Goal: Task Accomplishment & Management: Use online tool/utility

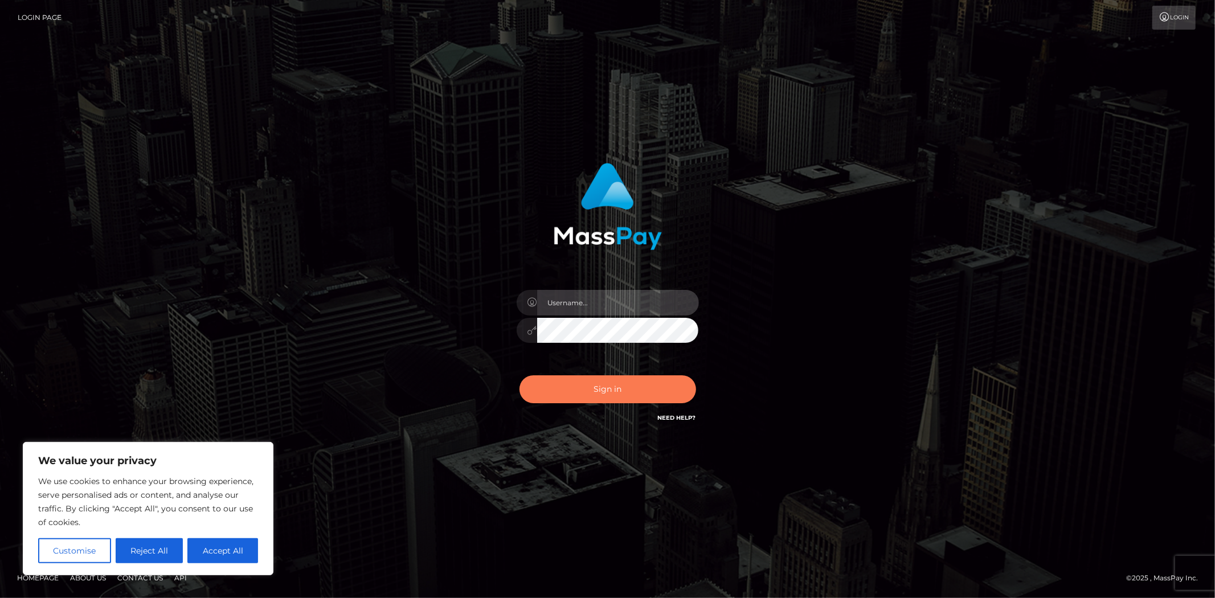
type input "[DOMAIN_NAME]"
click at [616, 396] on button "Sign in" at bounding box center [607, 389] width 177 height 28
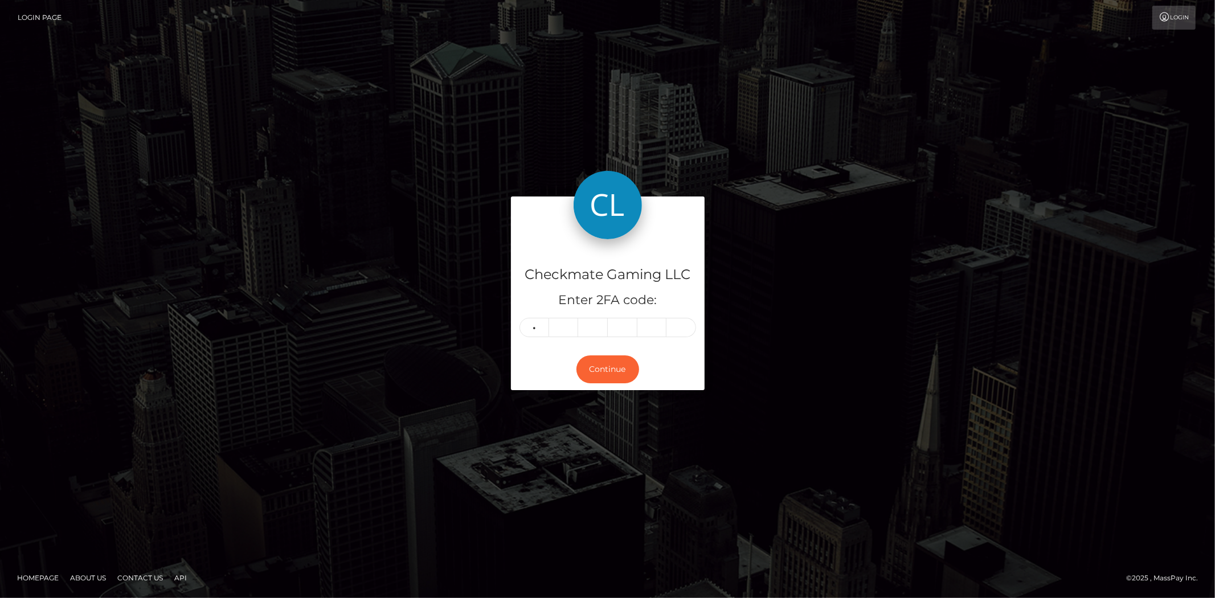
type input "5"
type input "3"
type input "0"
type input "2"
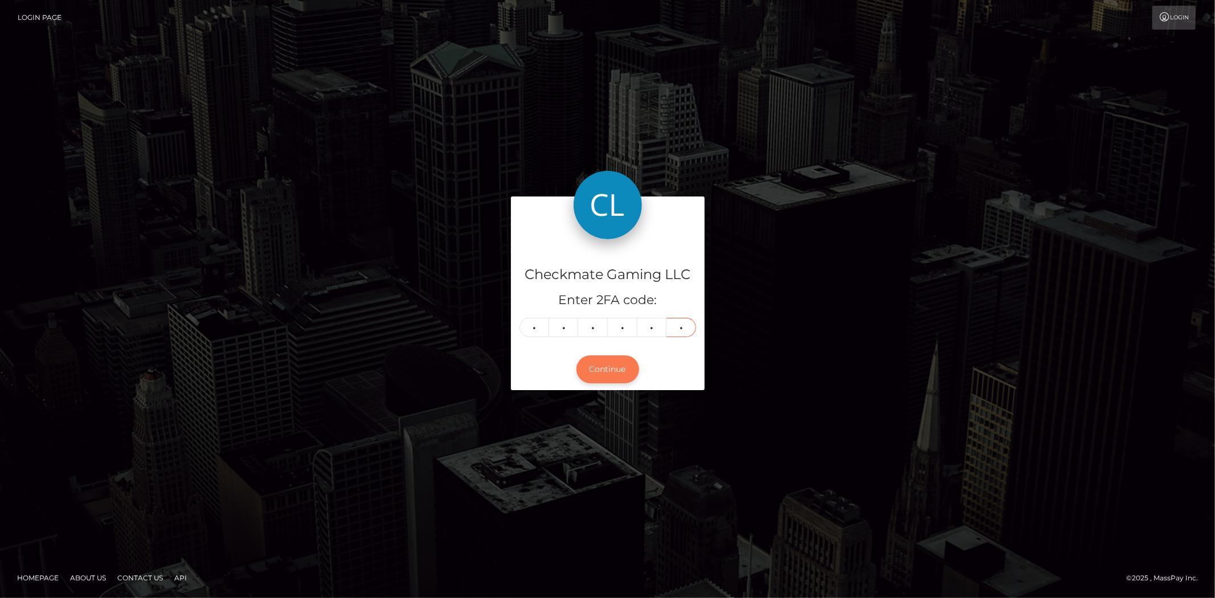
type input "2"
click at [611, 371] on button "Continue" at bounding box center [607, 369] width 63 height 28
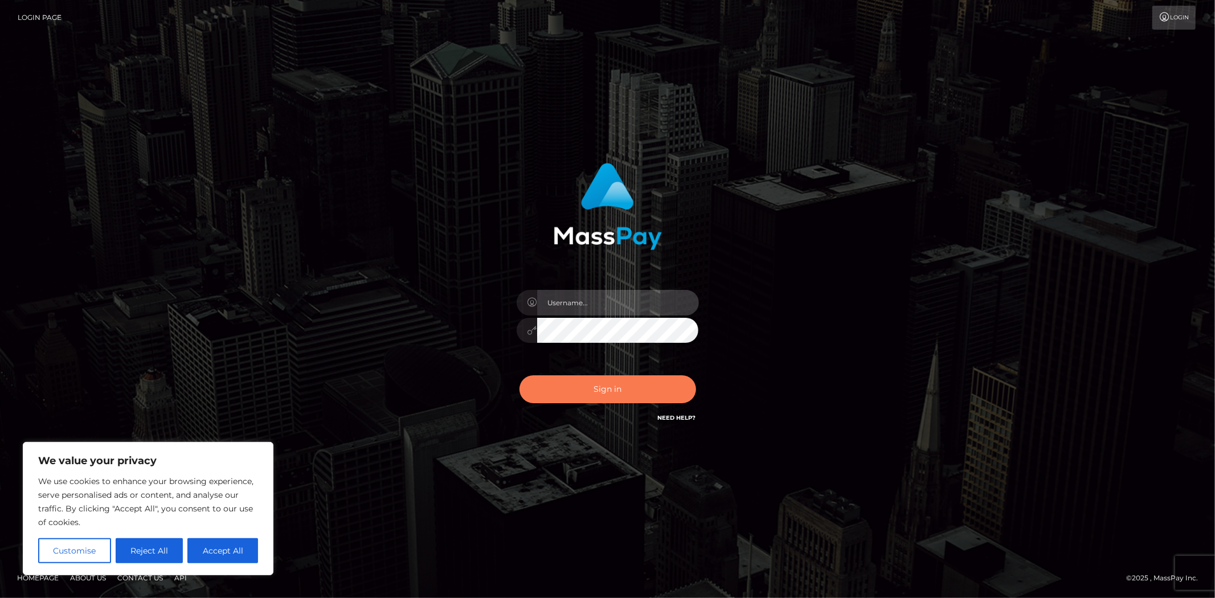
type input "[DOMAIN_NAME]"
click at [588, 391] on button "Sign in" at bounding box center [607, 389] width 177 height 28
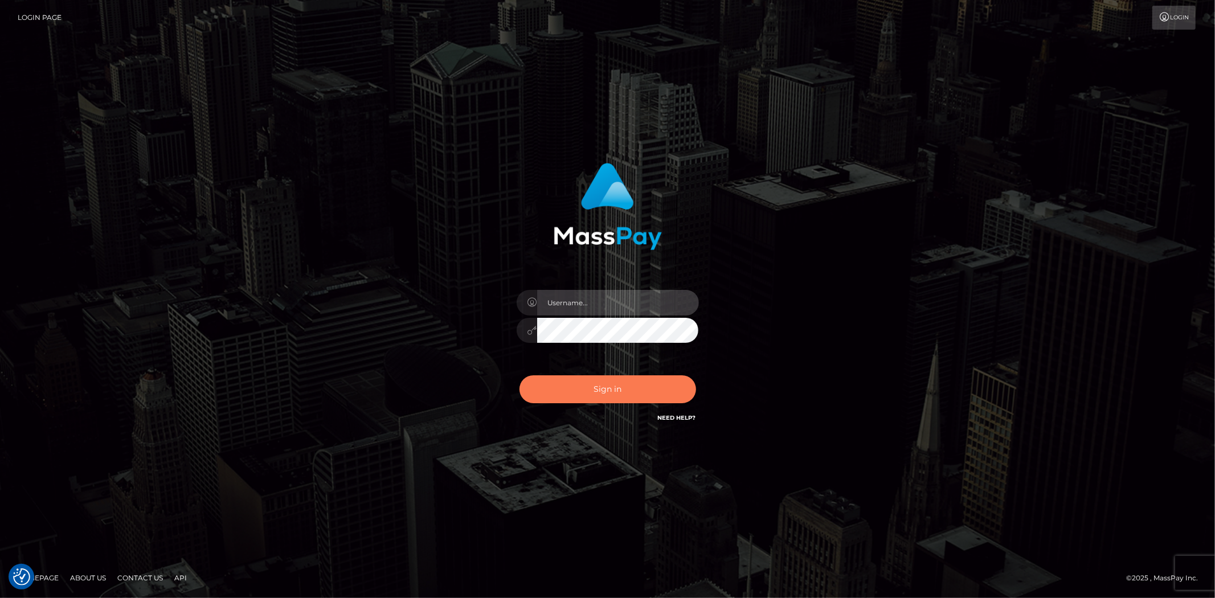
type input "[DOMAIN_NAME]"
click at [629, 383] on button "Sign in" at bounding box center [607, 389] width 177 height 28
type input "jon.cm"
drag, startPoint x: 574, startPoint y: 384, endPoint x: 587, endPoint y: 383, distance: 13.7
click at [574, 383] on button "Sign in" at bounding box center [607, 389] width 177 height 28
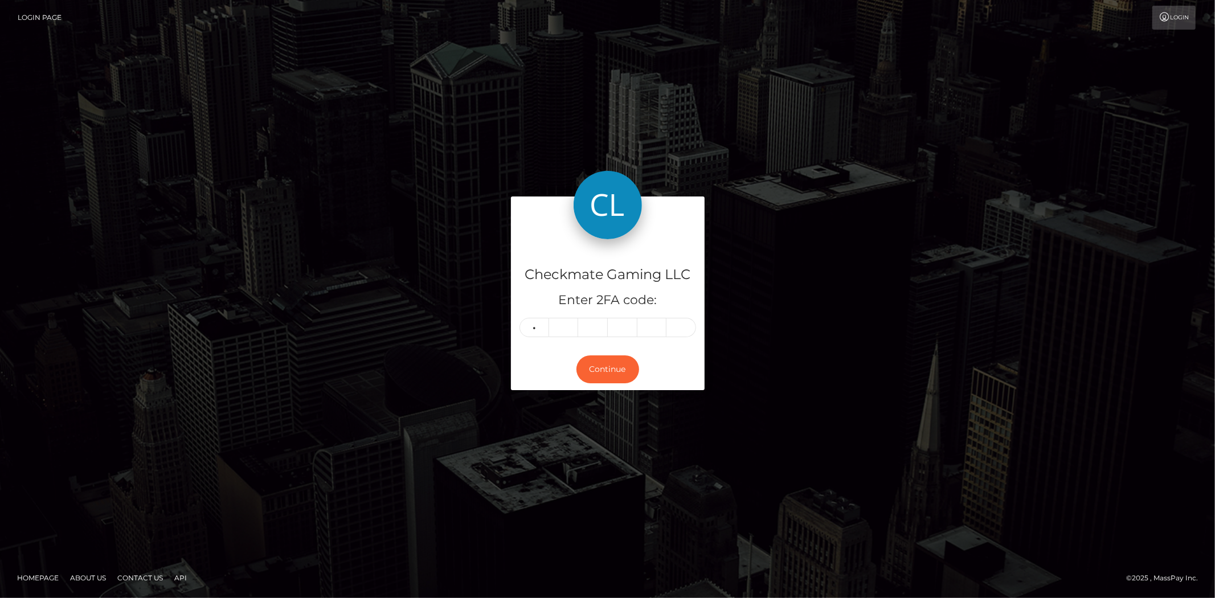
type input "2"
type input "8"
type input "2"
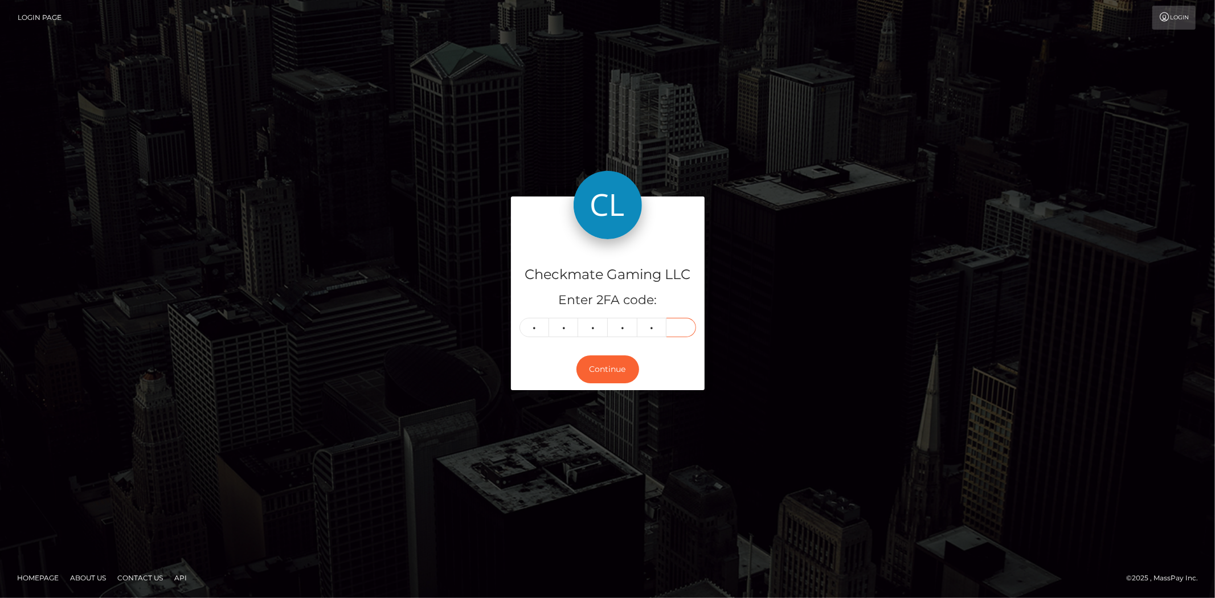
type input "6"
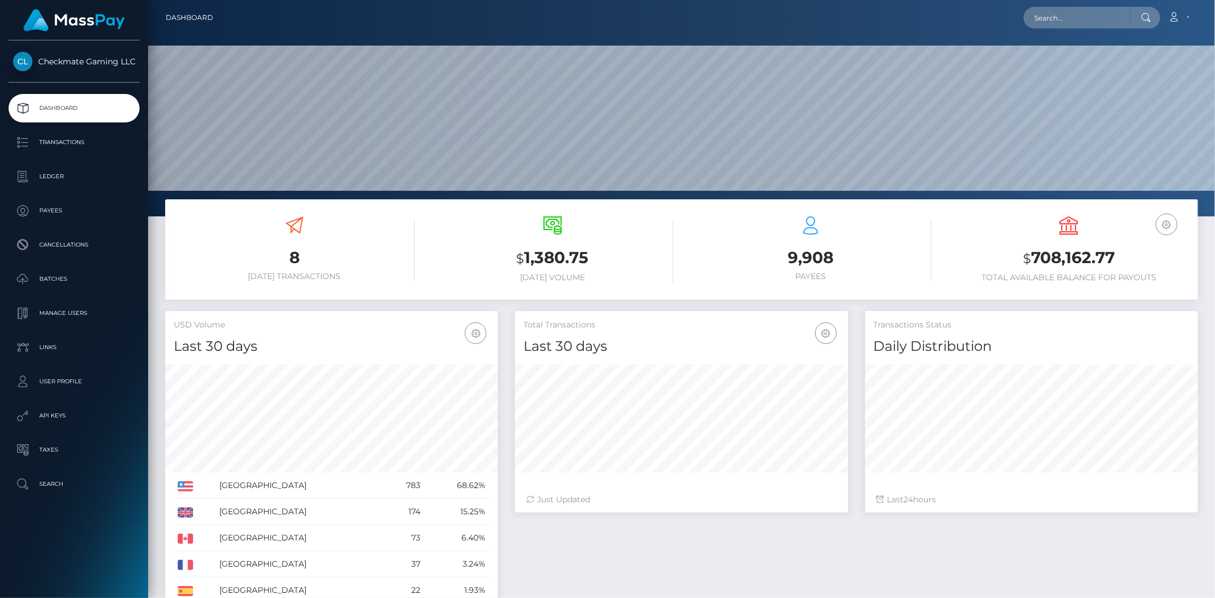
scroll to position [202, 333]
drag, startPoint x: 1117, startPoint y: 261, endPoint x: 1033, endPoint y: 255, distance: 84.5
click at [1033, 255] on h3 "$ 708,162.77" at bounding box center [1068, 258] width 241 height 23
copy h3 "708,162.77"
click at [984, 242] on div "USD Balance $ 708,162.77 Total Available Balance for Payouts" at bounding box center [1068, 249] width 241 height 66
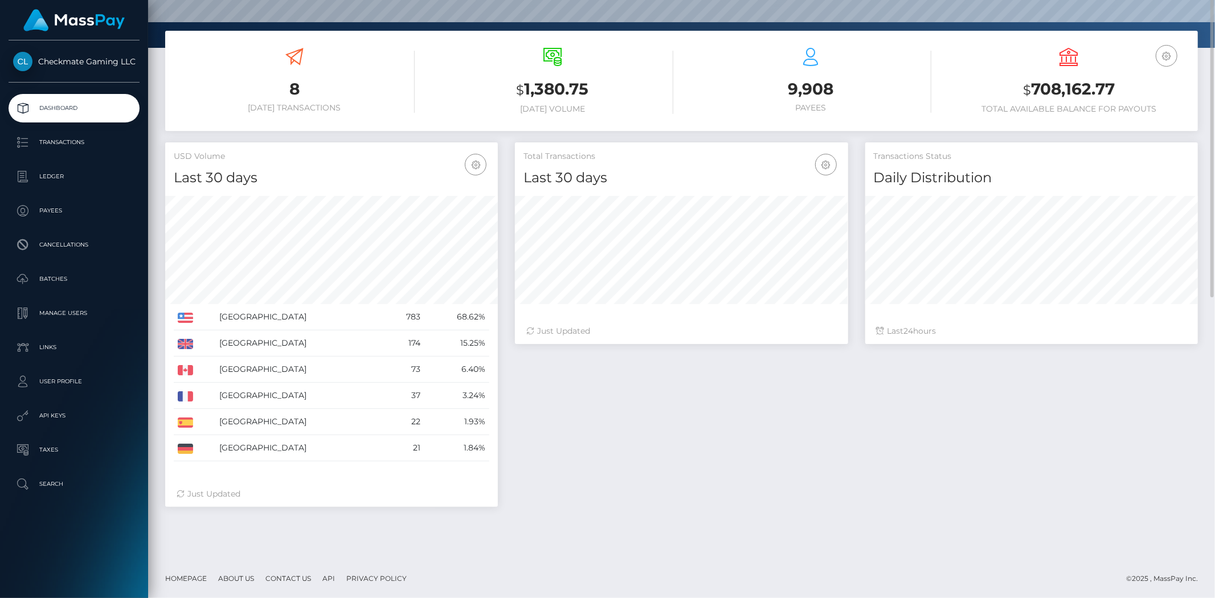
scroll to position [0, 0]
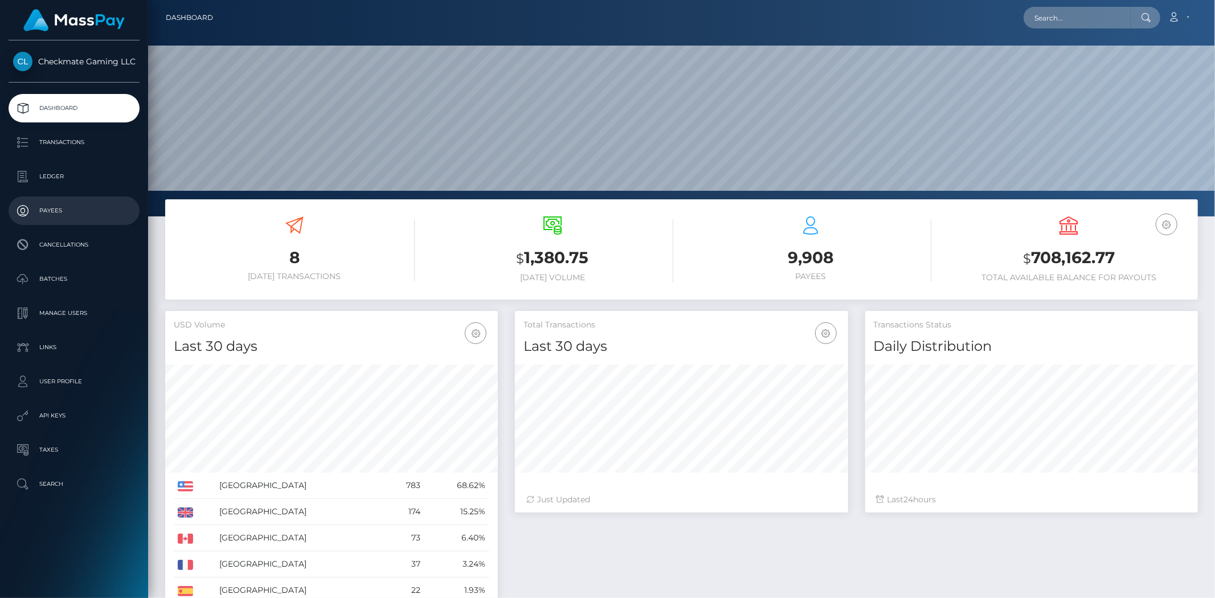
click at [86, 206] on p "Payees" at bounding box center [74, 210] width 122 height 17
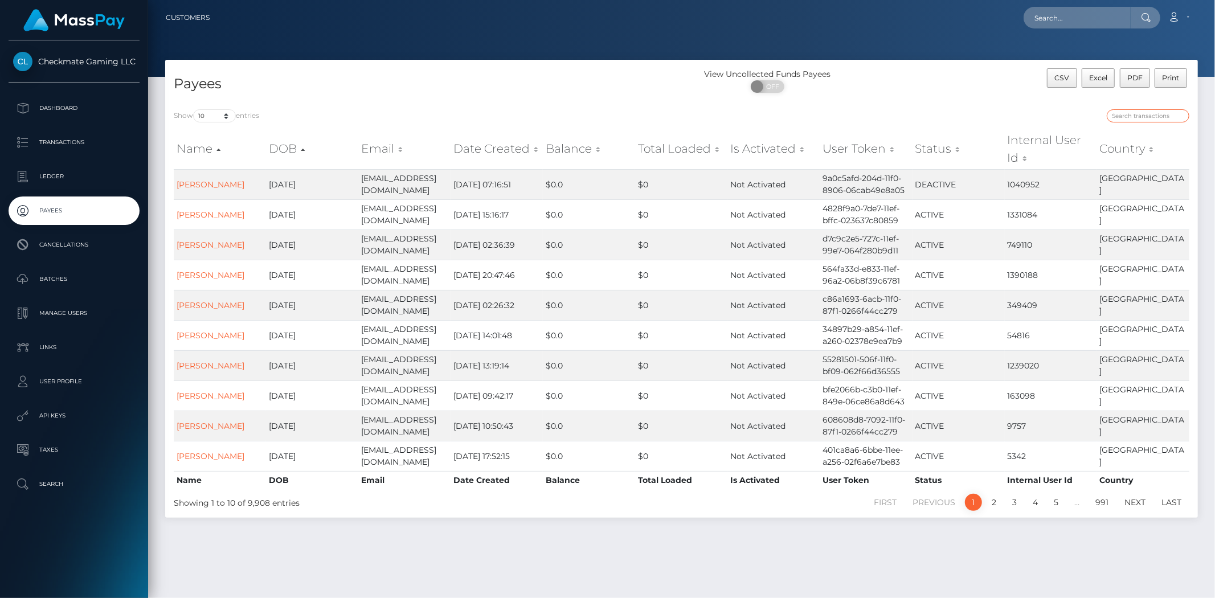
click at [1145, 117] on input "search" at bounding box center [1148, 115] width 83 height 13
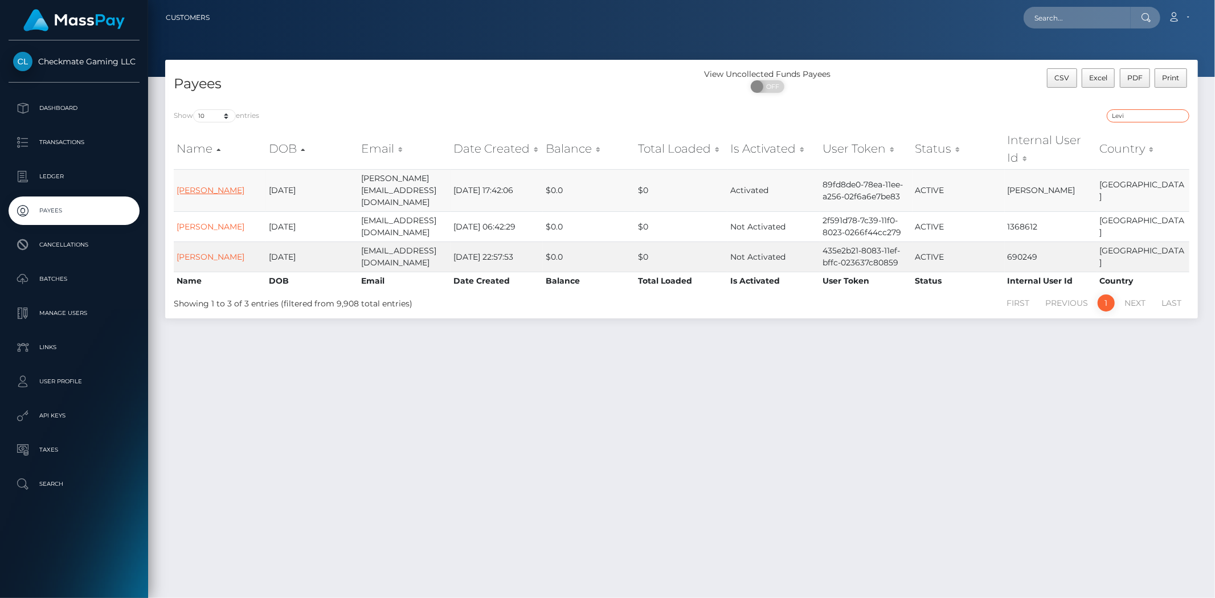
type input "Levi"
click at [205, 185] on link "Jonathan Levi" at bounding box center [211, 190] width 68 height 10
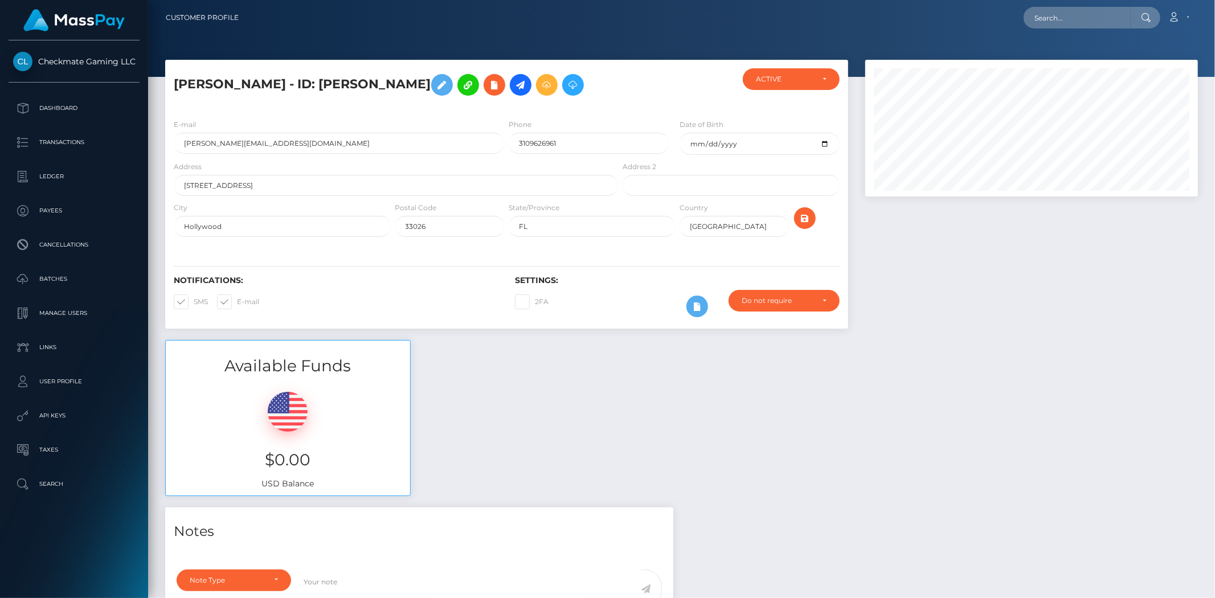
scroll to position [137, 333]
click at [514, 87] on icon at bounding box center [521, 85] width 14 height 14
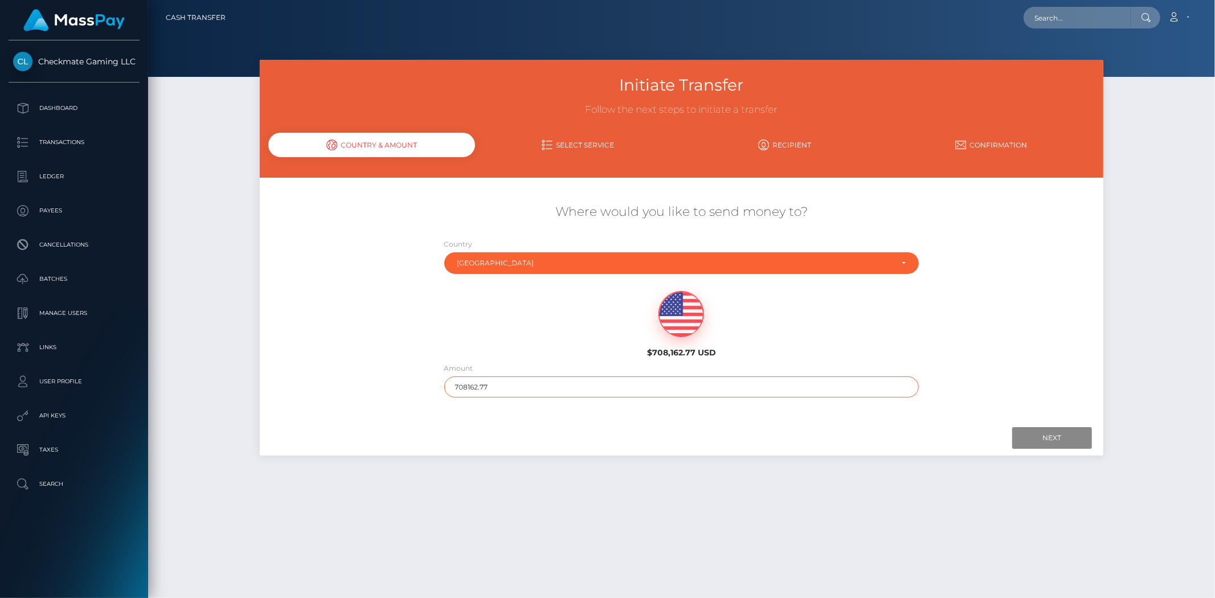
click at [505, 388] on input "708162.77" at bounding box center [681, 386] width 475 height 21
type input "100000"
click at [1024, 366] on div "Where would you like to send money to? Country Abkhazia Afghanistan Albania Alg…" at bounding box center [682, 301] width 844 height 206
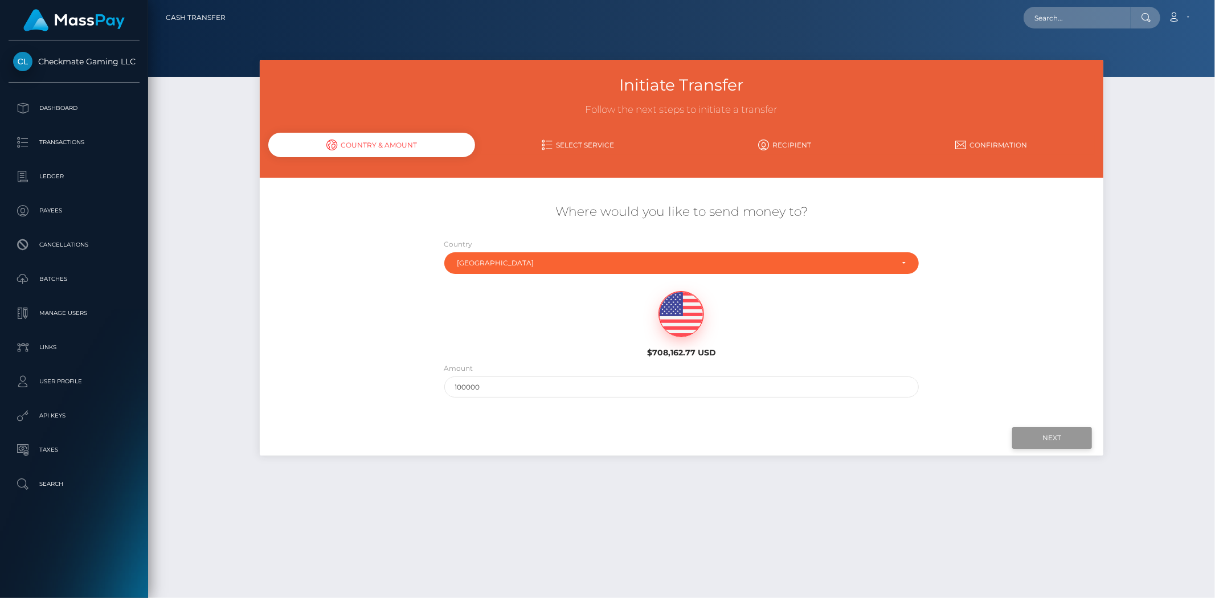
click at [1054, 436] on input "Next" at bounding box center [1052, 438] width 80 height 22
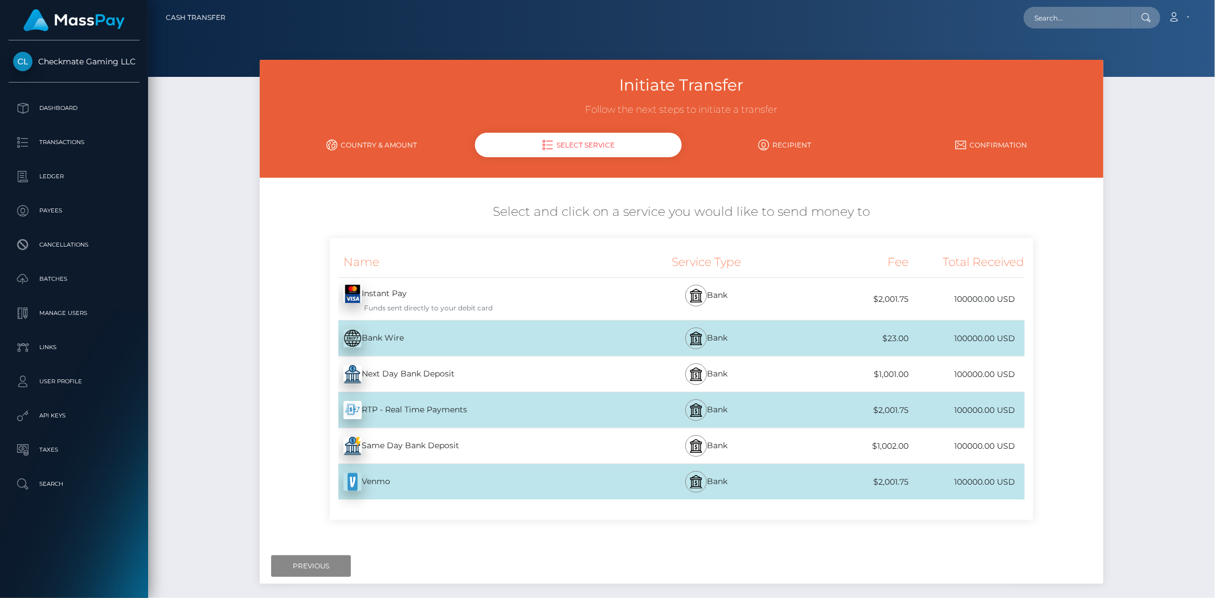
click at [530, 447] on div "Same Day Bank Deposit - USD" at bounding box center [474, 446] width 289 height 32
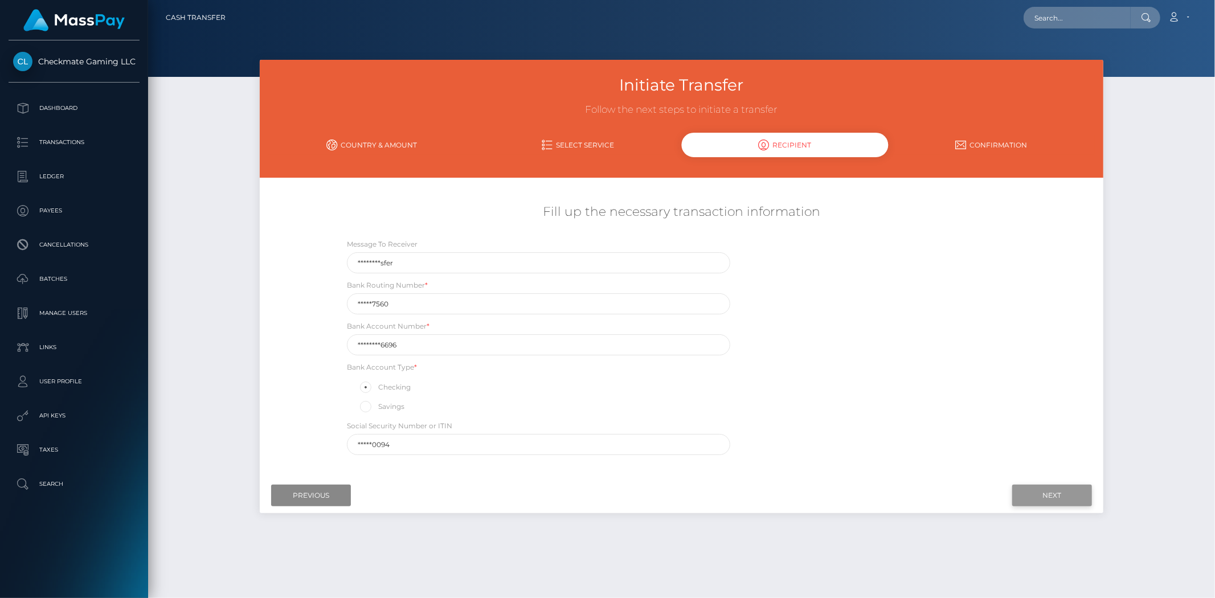
click at [1055, 491] on input "Next" at bounding box center [1052, 496] width 80 height 22
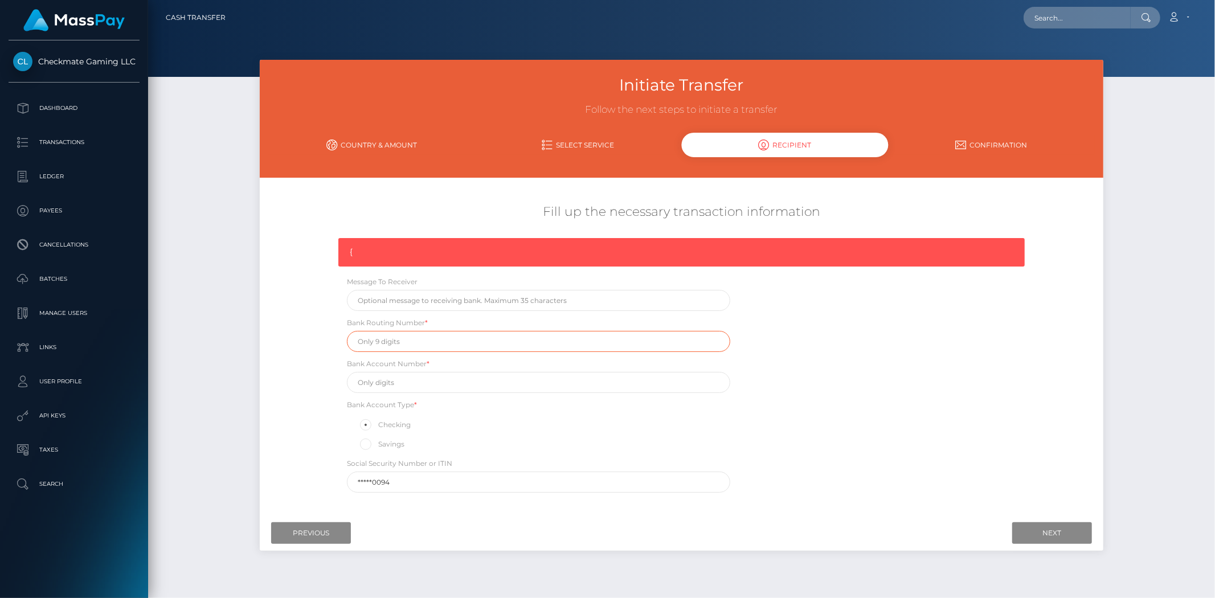
click at [435, 343] on input "text" at bounding box center [538, 341] width 383 height 21
click at [407, 343] on input "text" at bounding box center [538, 341] width 383 height 21
click at [413, 375] on input "text" at bounding box center [538, 382] width 383 height 21
paste input "200001405680"
type input "200001405680"
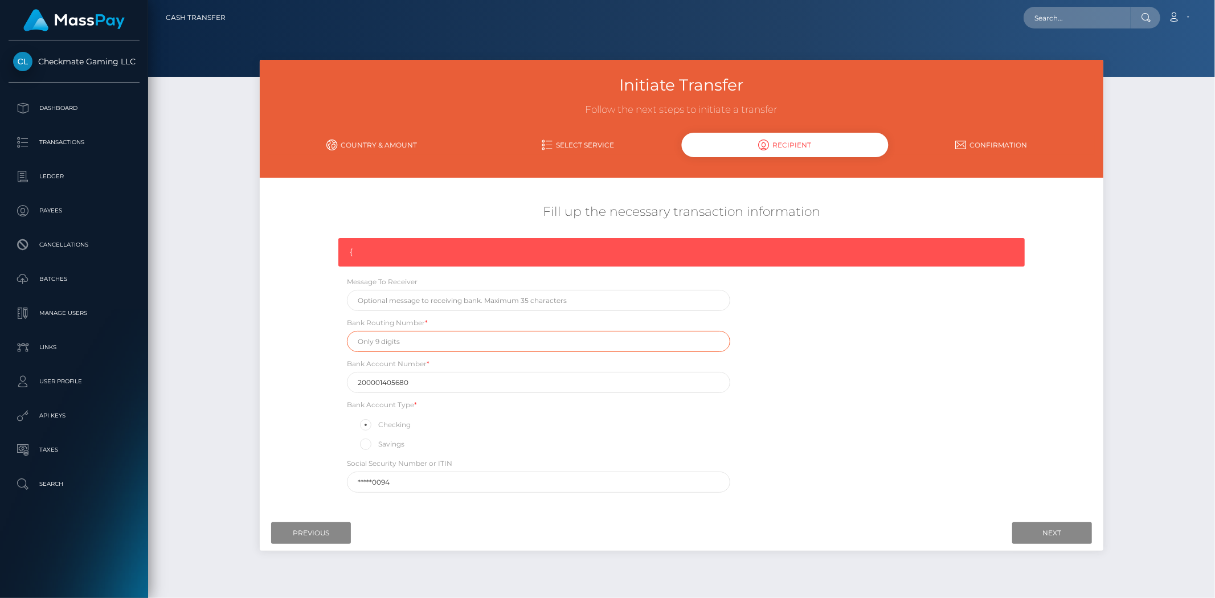
click at [418, 351] on input "text" at bounding box center [538, 341] width 383 height 21
click at [436, 346] on input "text" at bounding box center [538, 341] width 383 height 21
paste input "064209588"
type input "064209588"
click at [442, 293] on input "text" at bounding box center [538, 300] width 383 height 21
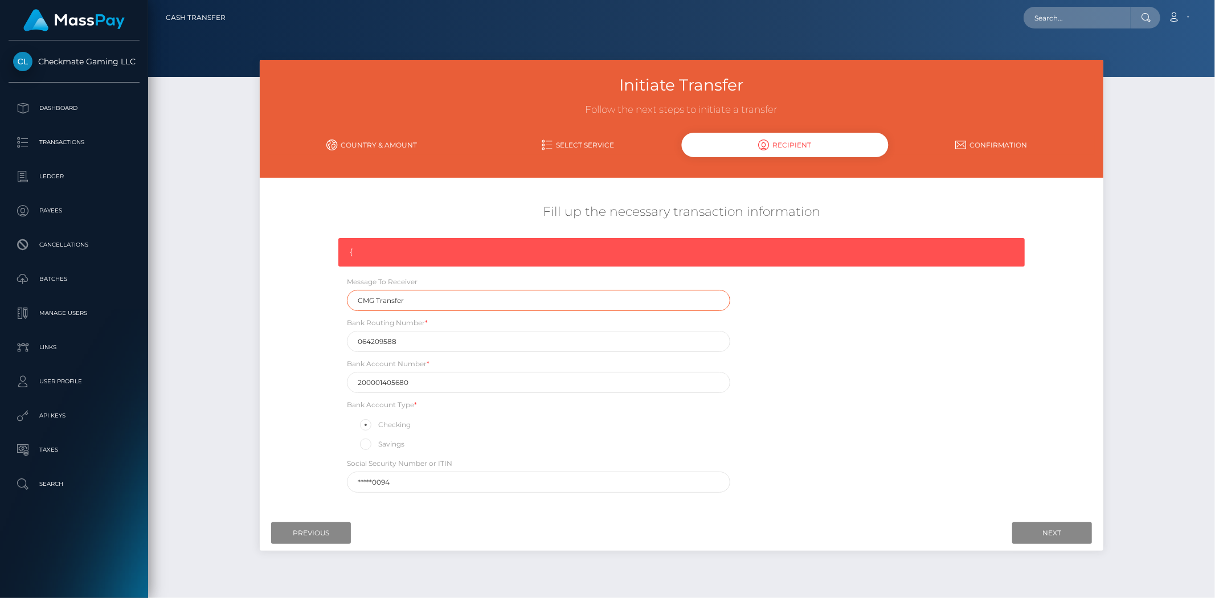
type input "CMG Transfer"
click at [918, 334] on div "{ Message To Receiver CMG Transfer Bank Routing Number * 064209588 Bank Account…" at bounding box center [681, 368] width 703 height 260
click at [1049, 522] on input "Next" at bounding box center [1052, 533] width 80 height 22
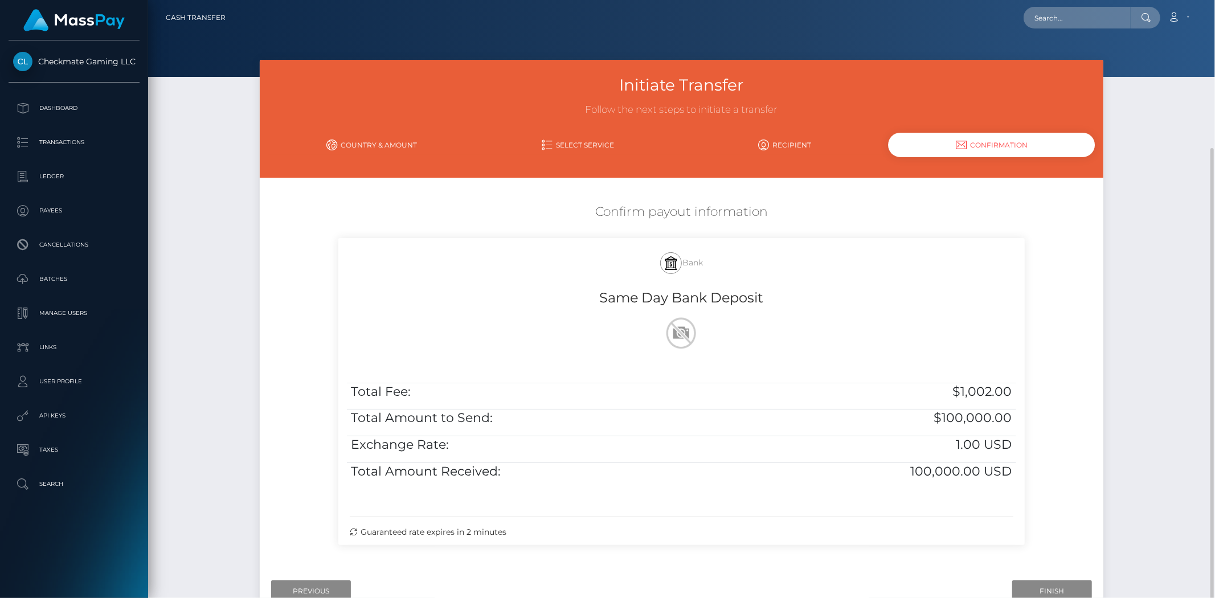
scroll to position [79, 0]
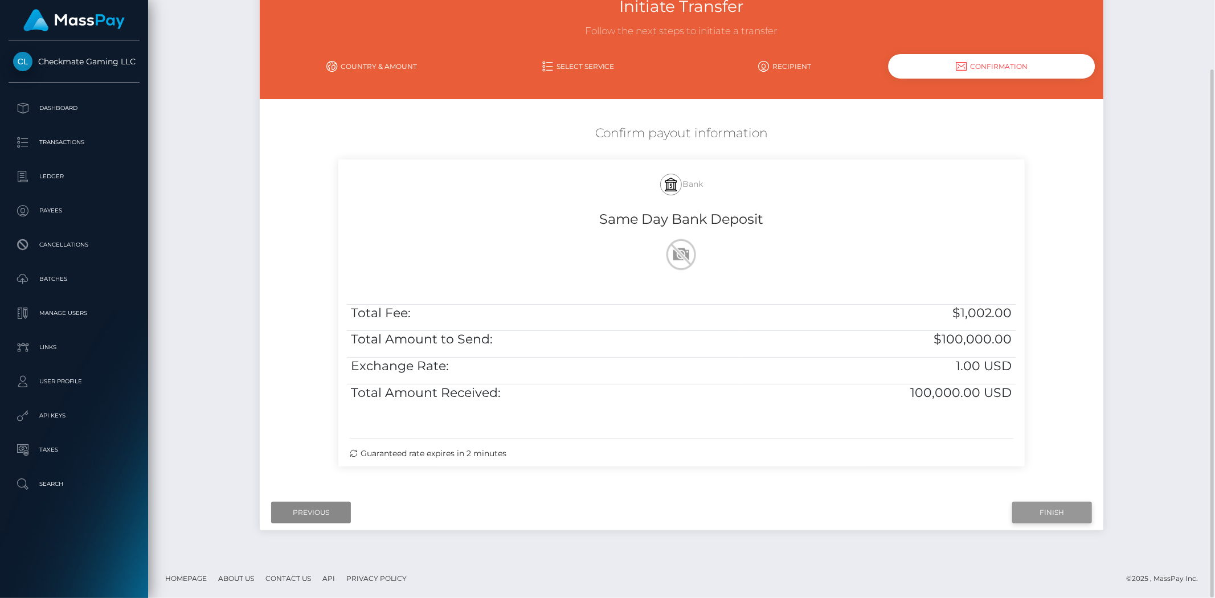
click at [1056, 511] on input "Finish" at bounding box center [1052, 513] width 80 height 22
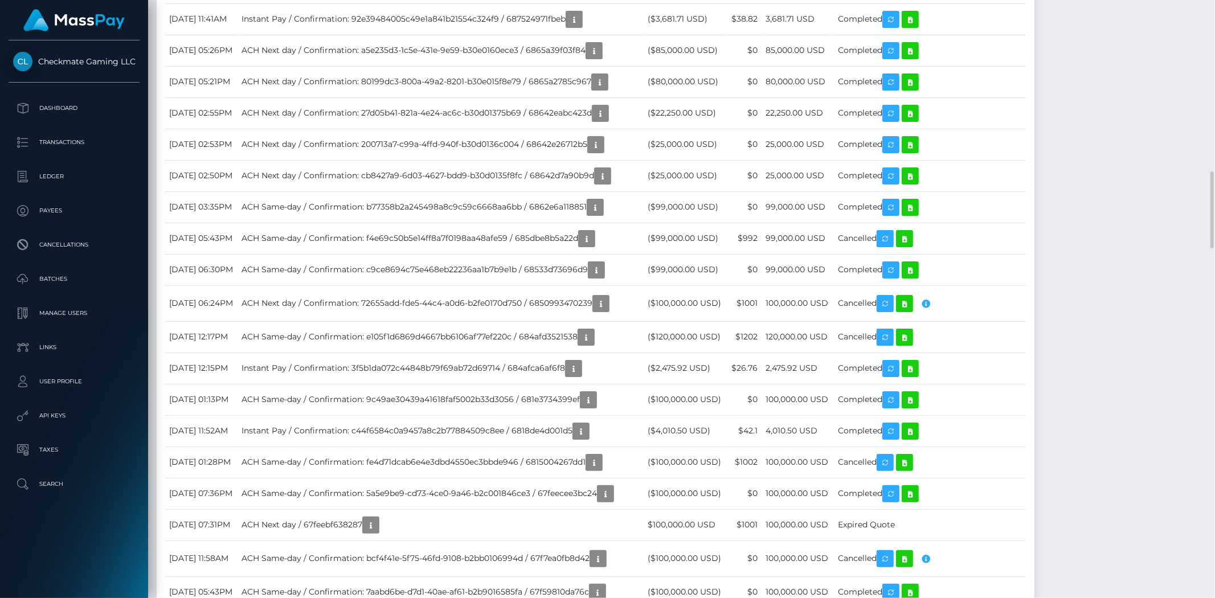
scroll to position [137, 333]
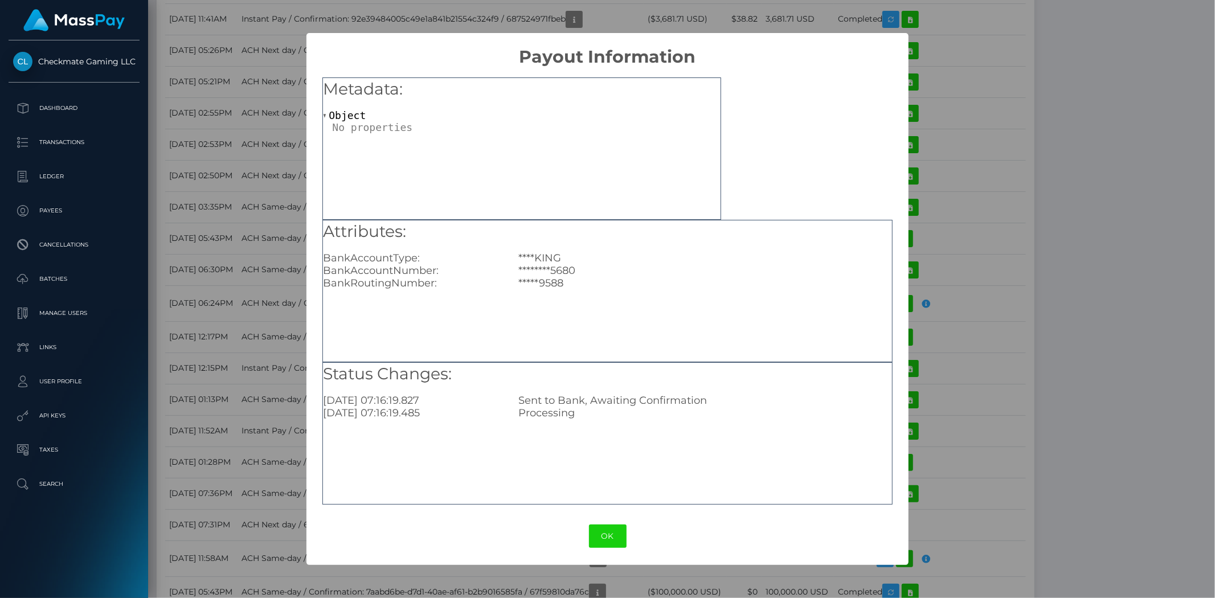
click at [597, 551] on div "OK No Cancel" at bounding box center [607, 536] width 603 height 35
click at [598, 538] on button "OK" at bounding box center [608, 536] width 38 height 23
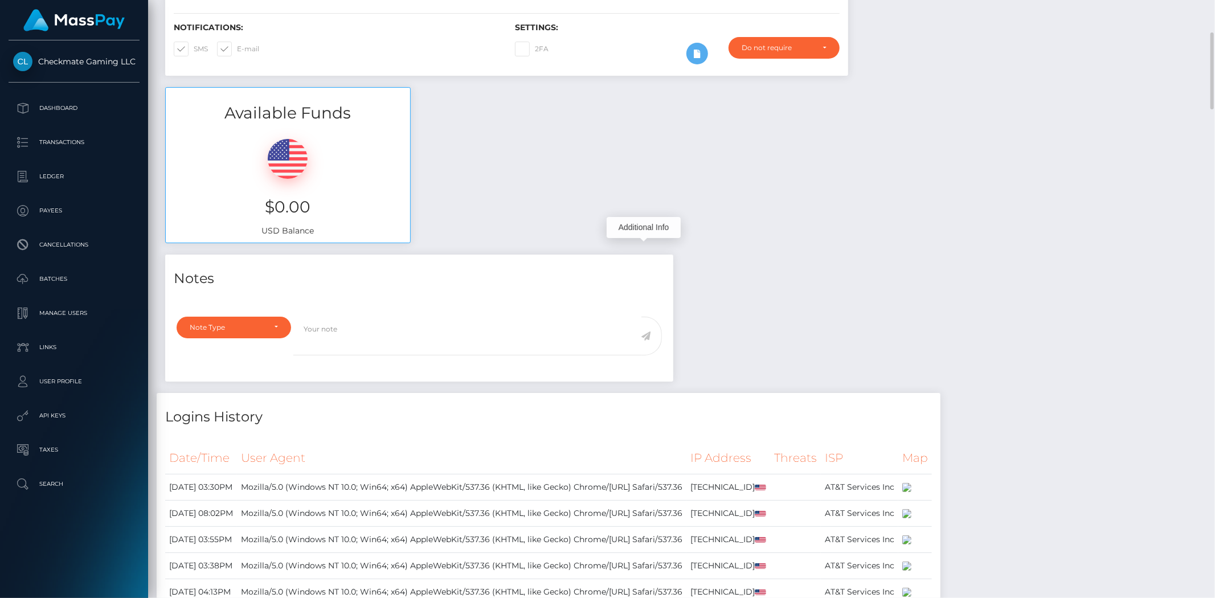
scroll to position [0, 0]
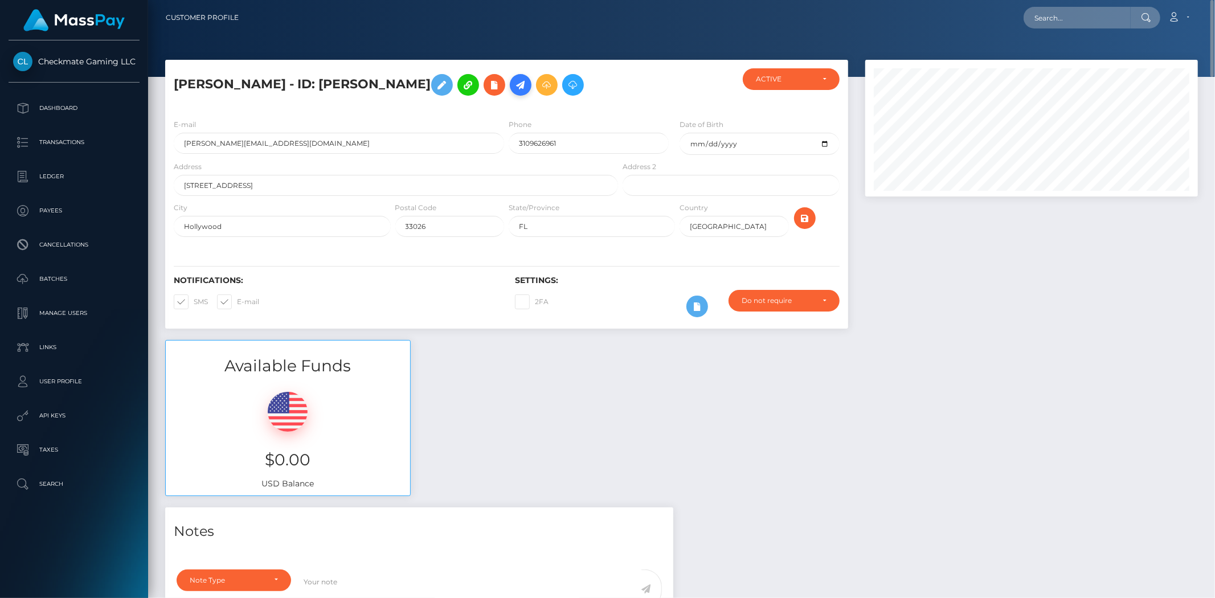
click at [514, 89] on icon at bounding box center [521, 85] width 14 height 14
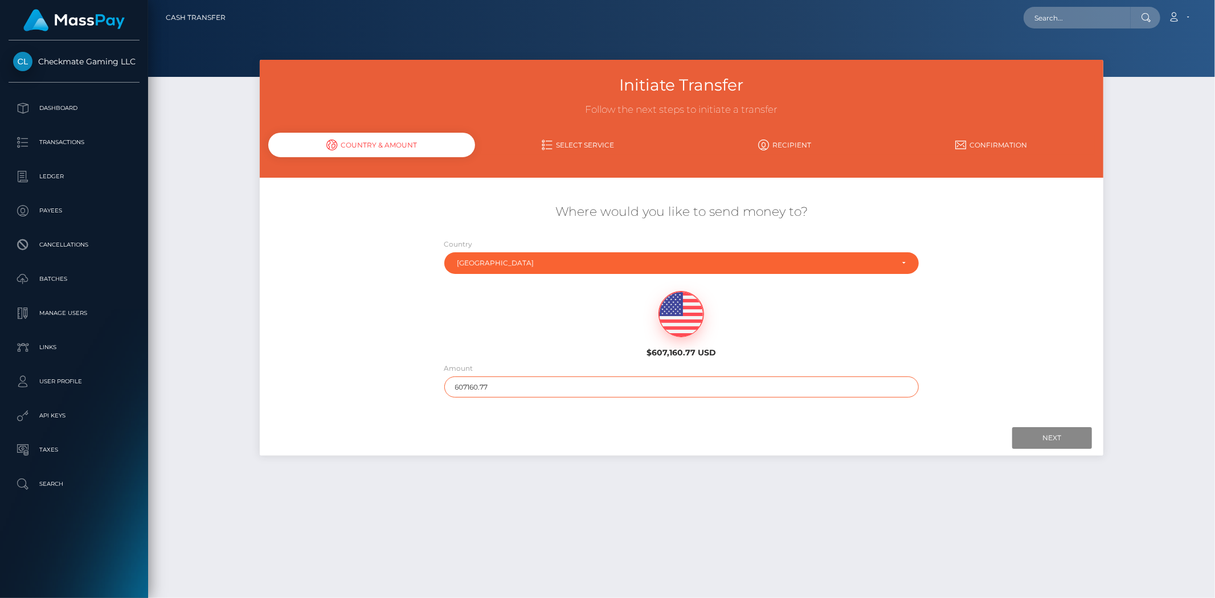
drag, startPoint x: 498, startPoint y: 387, endPoint x: 424, endPoint y: 382, distance: 73.7
click at [414, 382] on div "Where would you like to send money to? Country Abkhazia Afghanistan Albania Alg…" at bounding box center [682, 301] width 844 height 206
type input "100000"
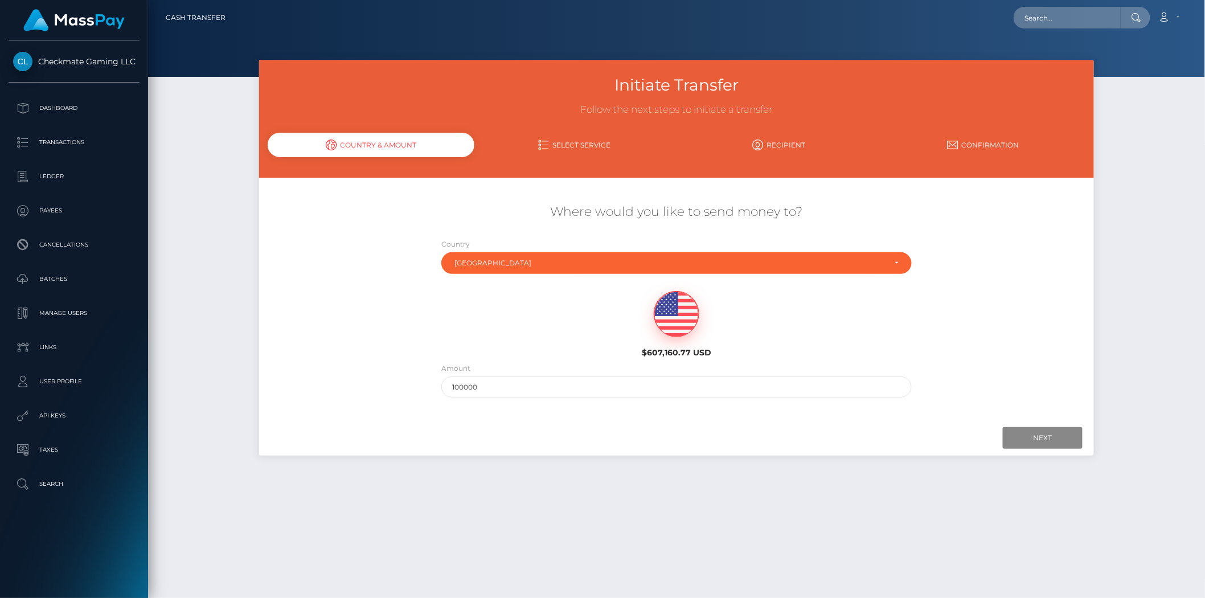
drag, startPoint x: 1151, startPoint y: 302, endPoint x: 1129, endPoint y: 304, distance: 22.3
click at [1146, 302] on div "Initiate Transfer Follow the next steps to initiate a transfer Country & Amount…" at bounding box center [676, 324] width 1057 height 528
click at [1067, 314] on div "Where would you like to send money to? Country Abkhazia Afghanistan Albania Alg…" at bounding box center [677, 301] width 836 height 206
click at [1043, 437] on input "Next" at bounding box center [1043, 438] width 80 height 22
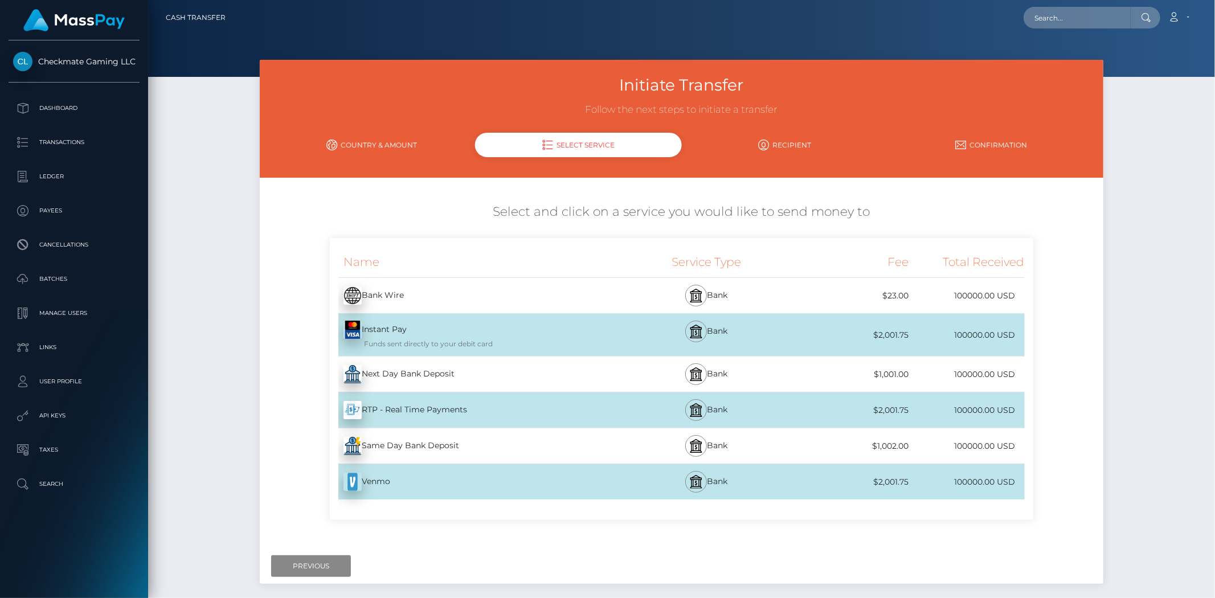
click at [468, 450] on div "Same Day Bank Deposit - USD" at bounding box center [474, 446] width 289 height 32
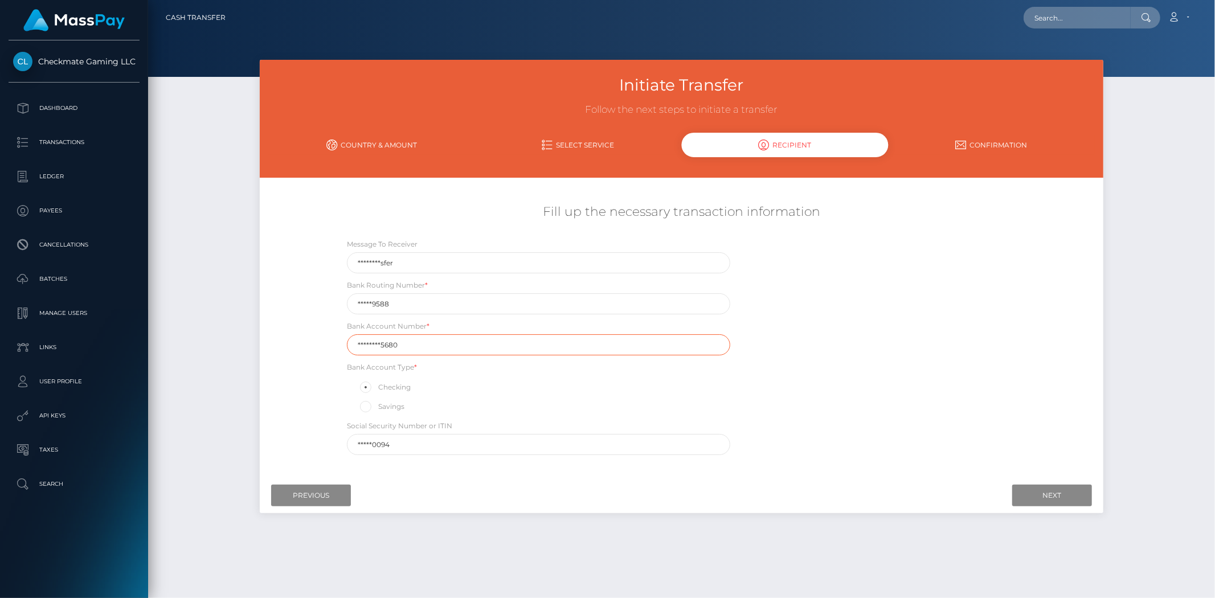
click at [451, 334] on input "********5680" at bounding box center [538, 344] width 383 height 21
type input "700110996696"
click at [574, 296] on input "*****9588" at bounding box center [538, 303] width 383 height 21
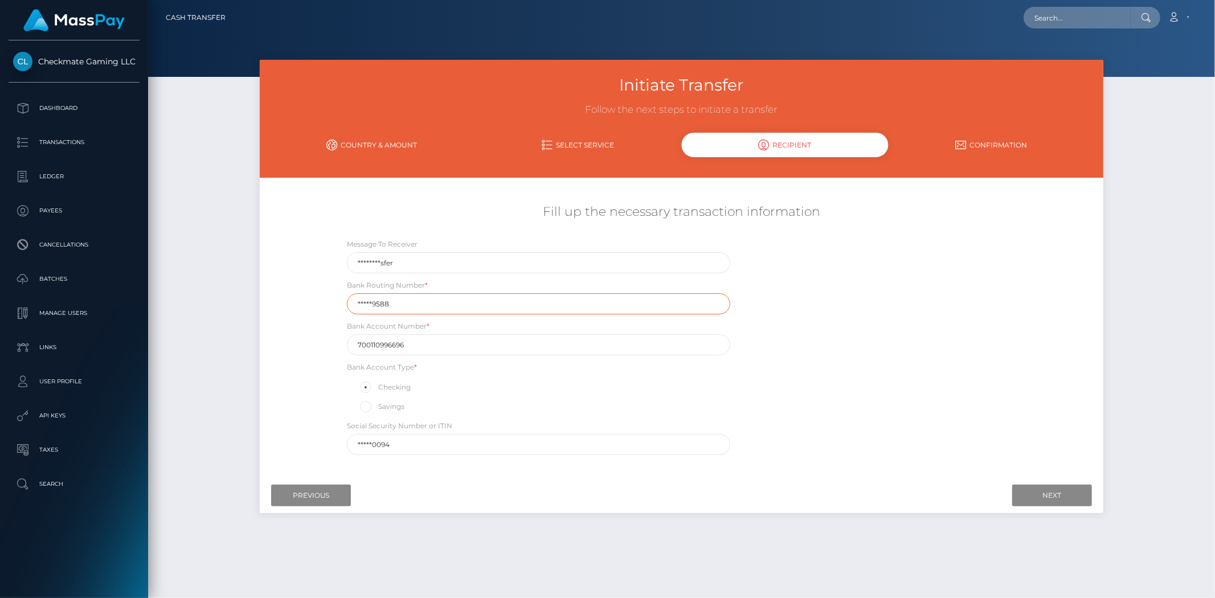
click at [574, 296] on input "*****9588" at bounding box center [538, 303] width 383 height 21
type input "211287560"
click at [845, 294] on div "Message To Receiver ********sfer Bank Routing Number * 211287560 Bank Account N…" at bounding box center [681, 349] width 703 height 223
click at [1034, 494] on input "Next" at bounding box center [1052, 496] width 80 height 22
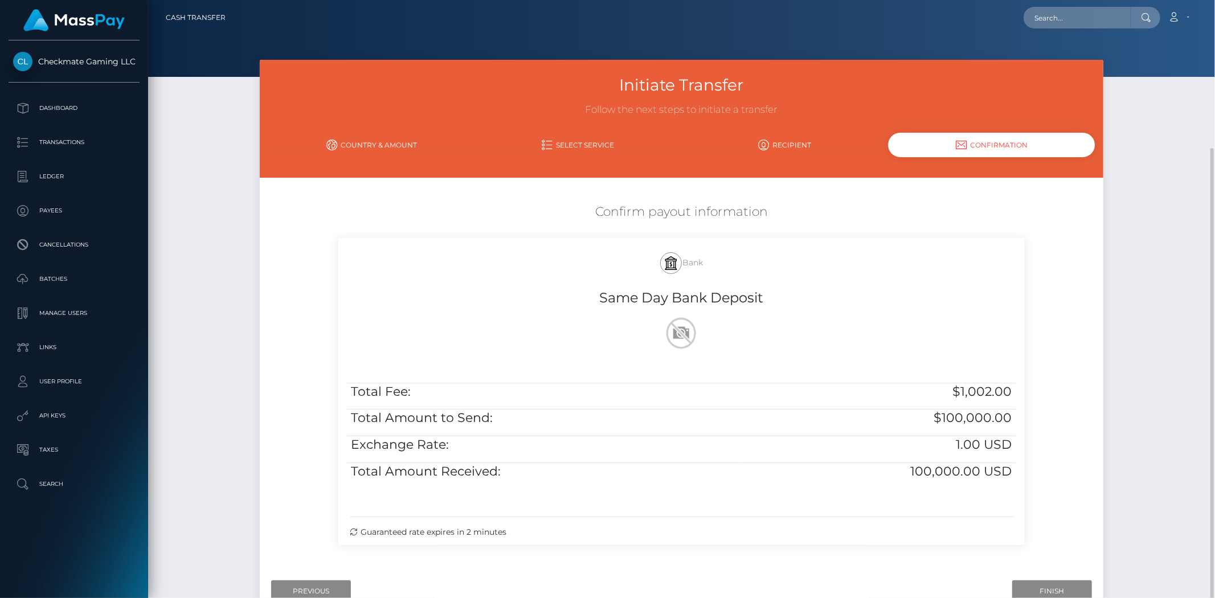
scroll to position [79, 0]
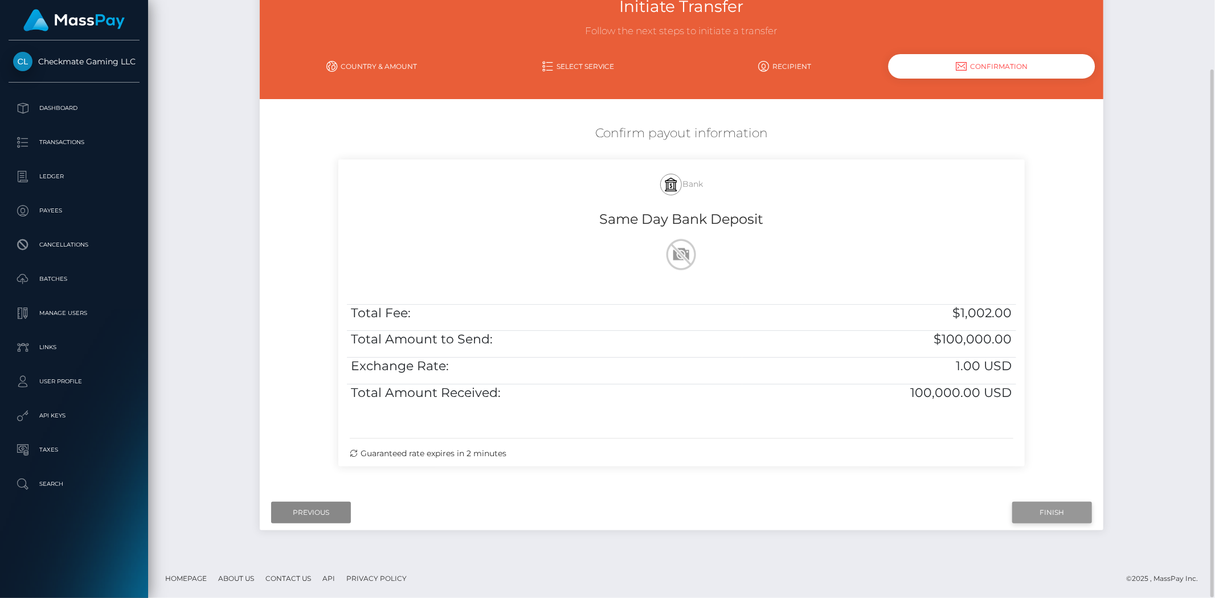
click at [1044, 511] on input "Finish" at bounding box center [1052, 513] width 80 height 22
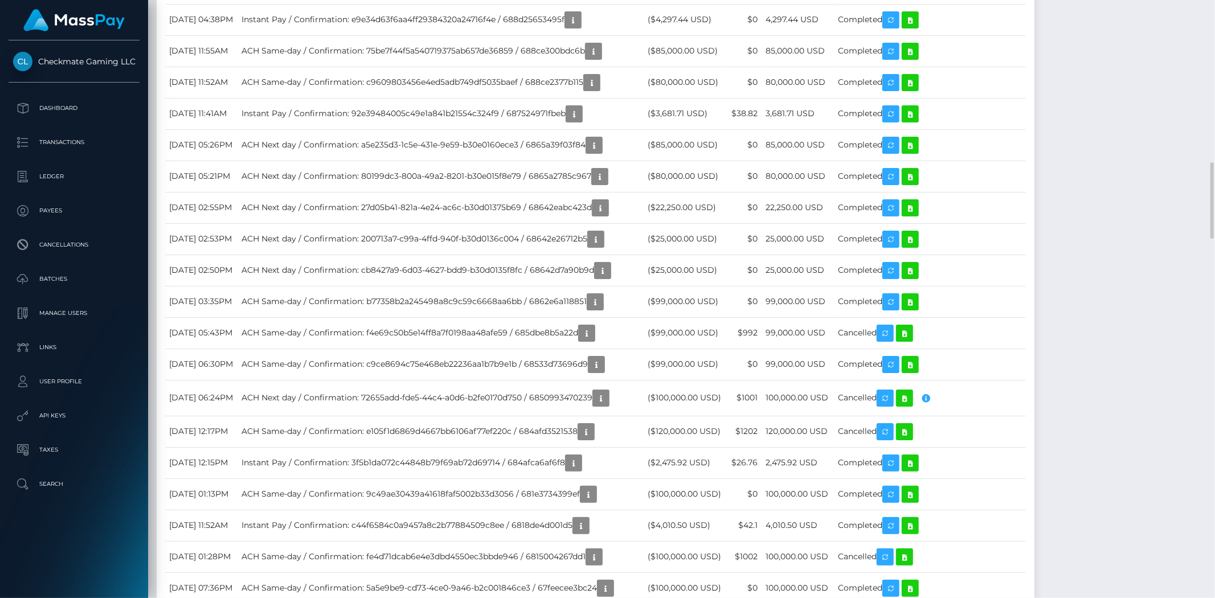
scroll to position [137, 333]
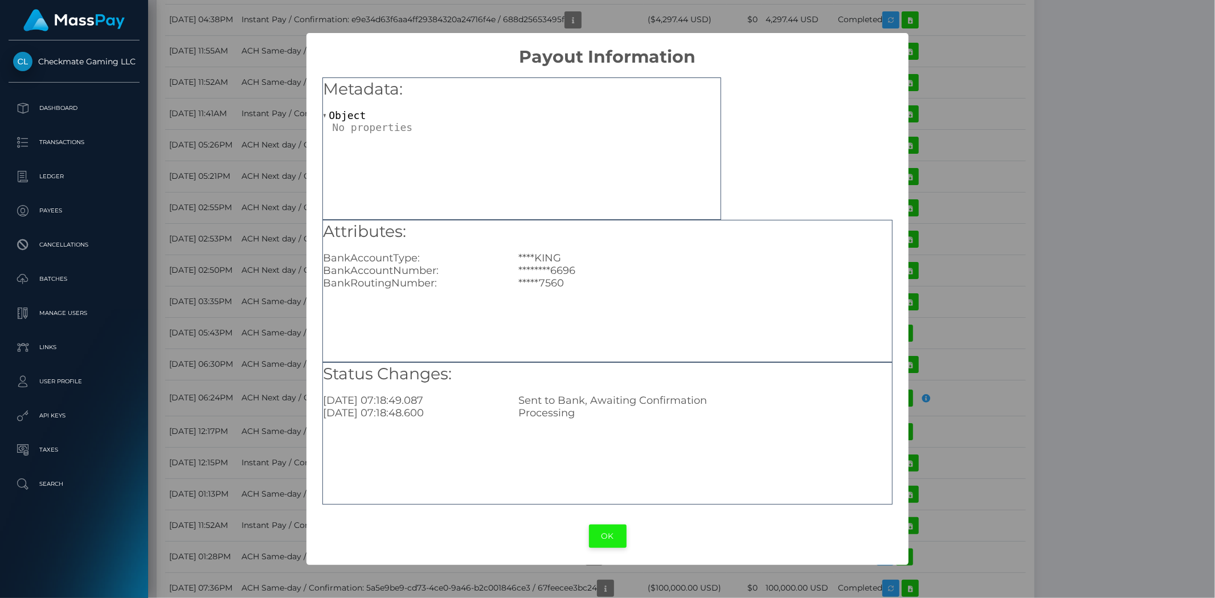
click at [612, 532] on button "OK" at bounding box center [608, 536] width 38 height 23
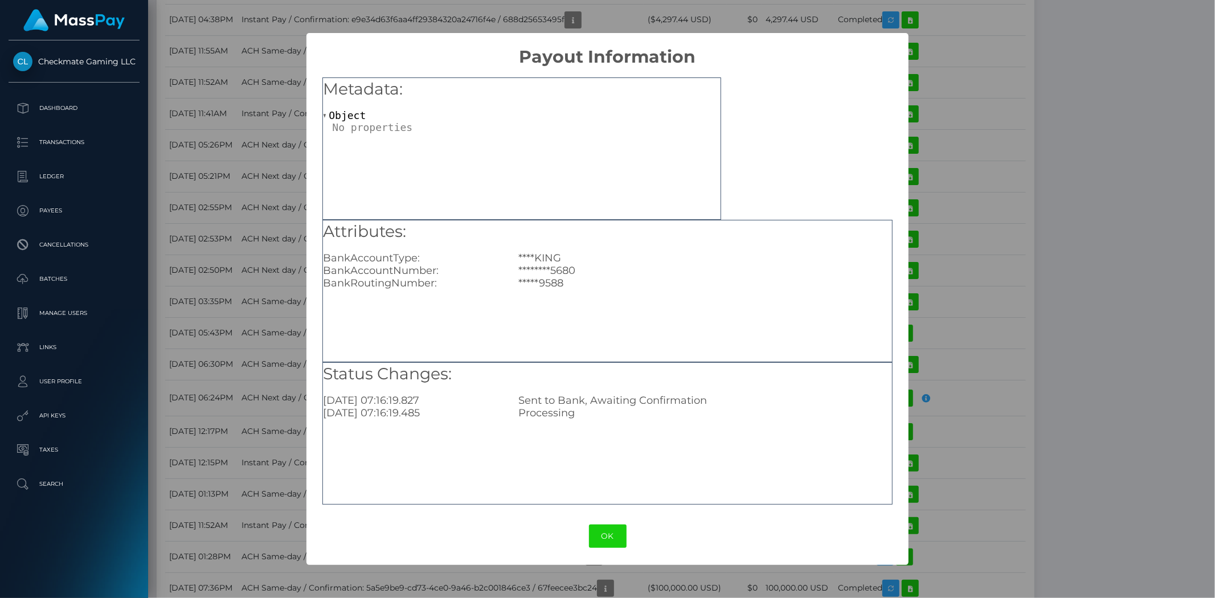
click at [1145, 223] on div "× Payout Information Metadata: Object Attributes: BankAccountType: ****KING Ban…" at bounding box center [607, 299] width 1215 height 598
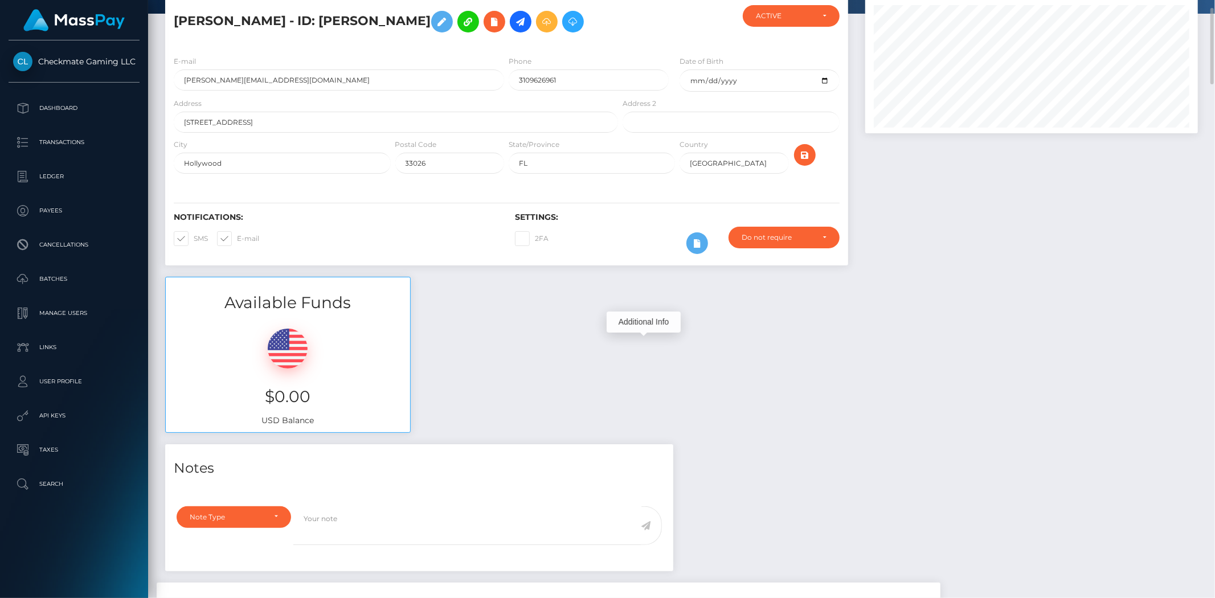
scroll to position [0, 0]
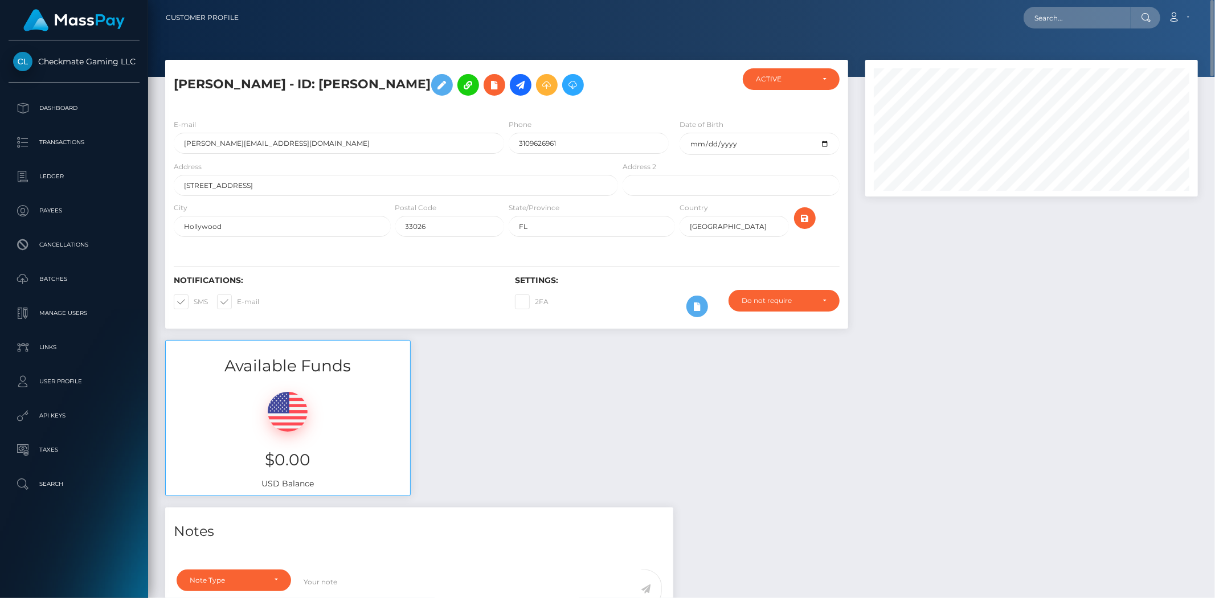
click at [635, 414] on div "Available Funds $0.00 USD Balance" at bounding box center [682, 423] width 1050 height 167
